Goal: Transaction & Acquisition: Purchase product/service

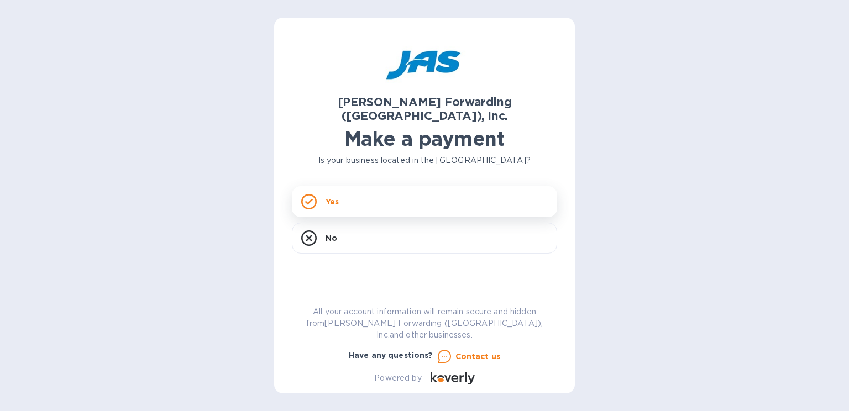
click at [334, 194] on div "Yes" at bounding box center [424, 201] width 265 height 31
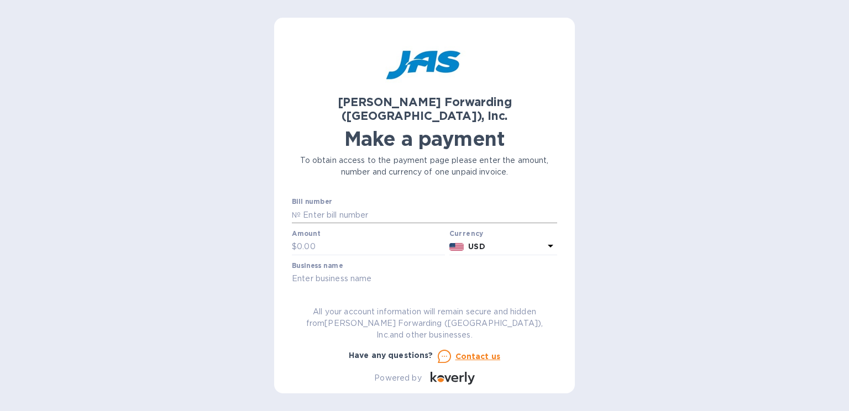
click at [336, 207] on input "text" at bounding box center [429, 215] width 256 height 17
type input "lax503336776"
click at [329, 239] on input "text" at bounding box center [371, 247] width 148 height 17
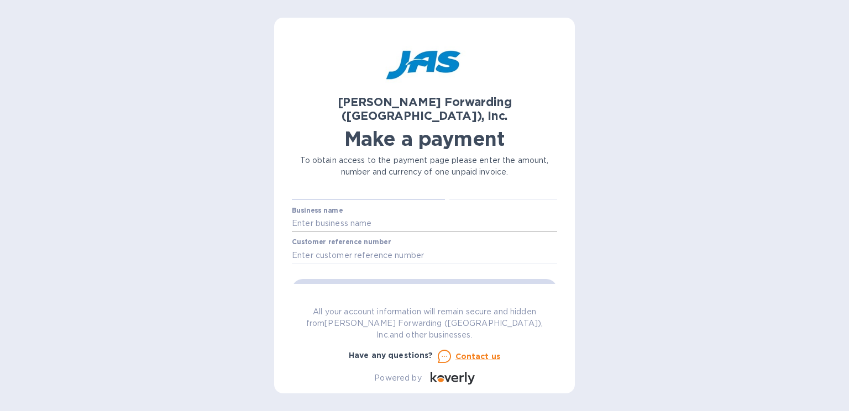
type input "3,086.07"
drag, startPoint x: 344, startPoint y: 204, endPoint x: 380, endPoint y: 208, distance: 36.1
click at [344, 215] on input "text" at bounding box center [424, 223] width 265 height 17
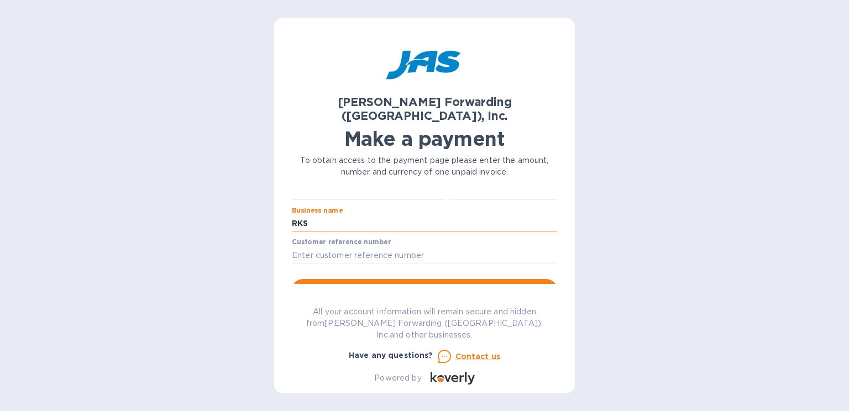
type input "RKS Design Inc"
click at [354, 247] on input "text" at bounding box center [424, 255] width 265 height 17
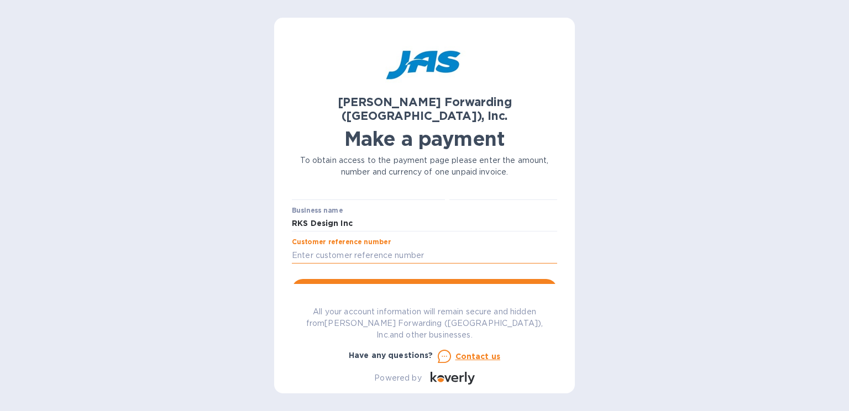
type input "RKSDESJTO"
click at [429, 283] on span "Go to payment page" at bounding box center [425, 289] width 248 height 13
